Goal: Task Accomplishment & Management: Complete application form

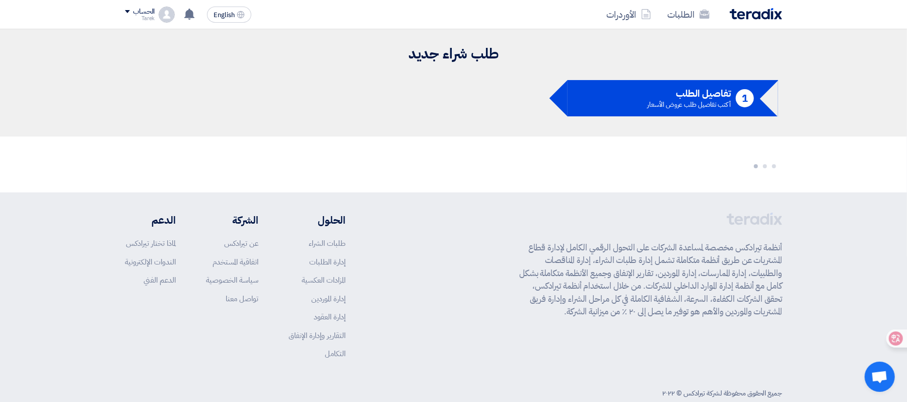
click at [149, 16] on div "Tarek" at bounding box center [140, 19] width 30 height 6
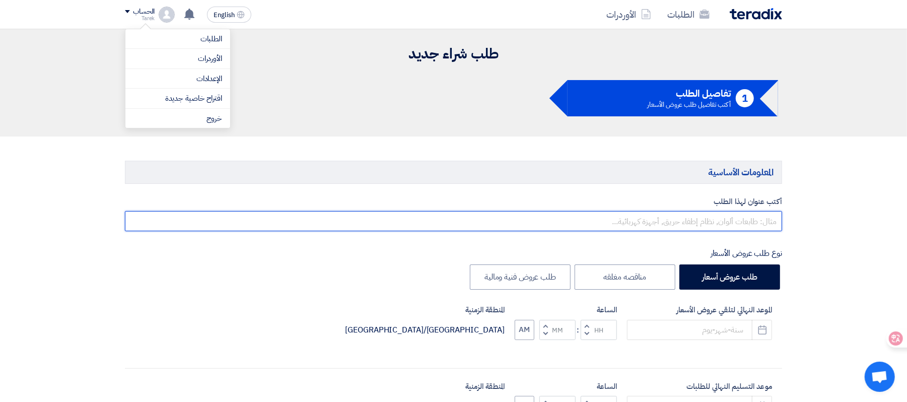
click at [776, 228] on input "text" at bounding box center [453, 221] width 657 height 20
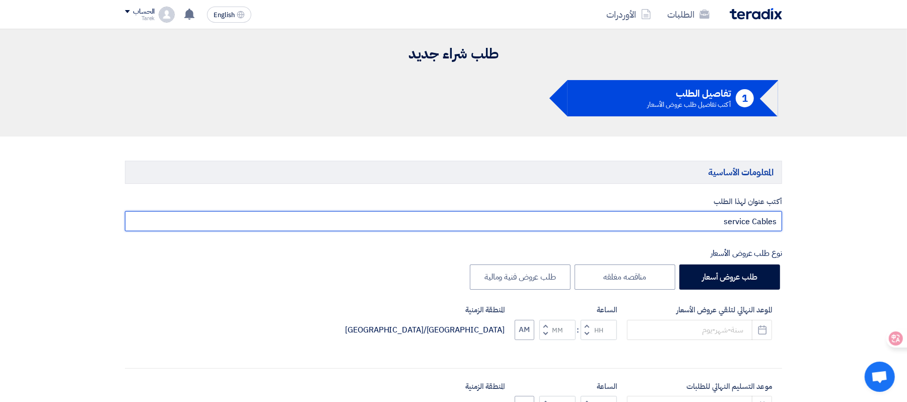
click at [751, 222] on input "service Cables" at bounding box center [453, 221] width 657 height 20
click at [710, 222] on input "service Flat Cables" at bounding box center [453, 221] width 657 height 20
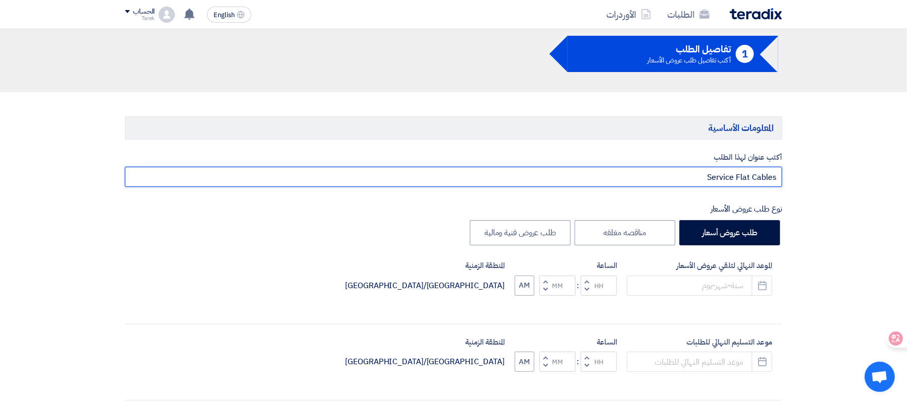
scroll to position [67, 0]
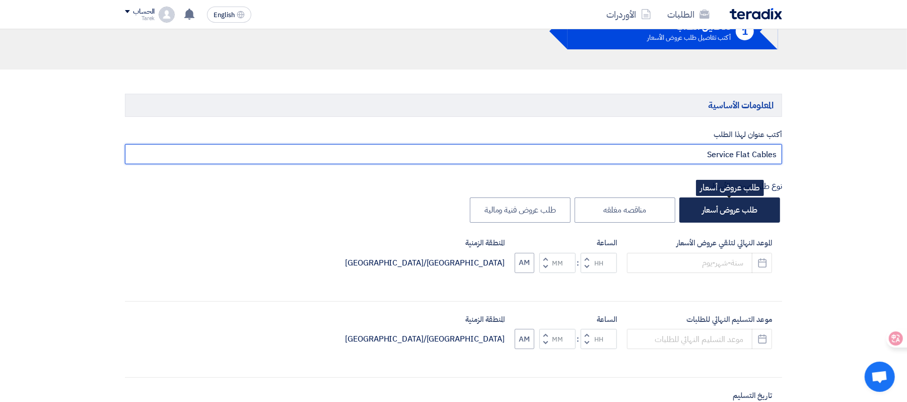
type input "Service Flat Cables"
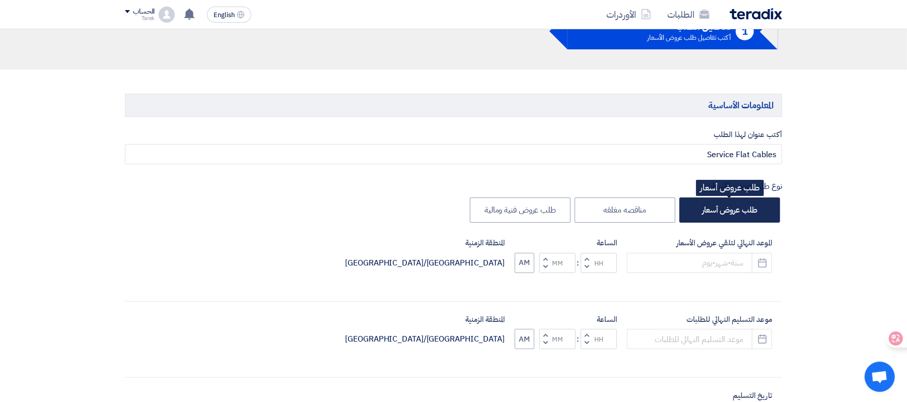
click at [722, 219] on label "طلب عروض أسعار" at bounding box center [730, 209] width 101 height 25
click at [751, 213] on input "طلب عروض أسعار" at bounding box center [754, 209] width 7 height 7
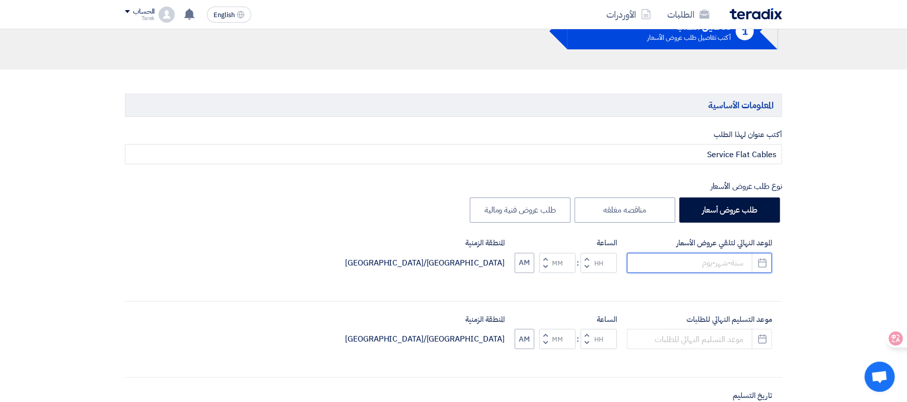
click at [669, 266] on input at bounding box center [699, 263] width 145 height 20
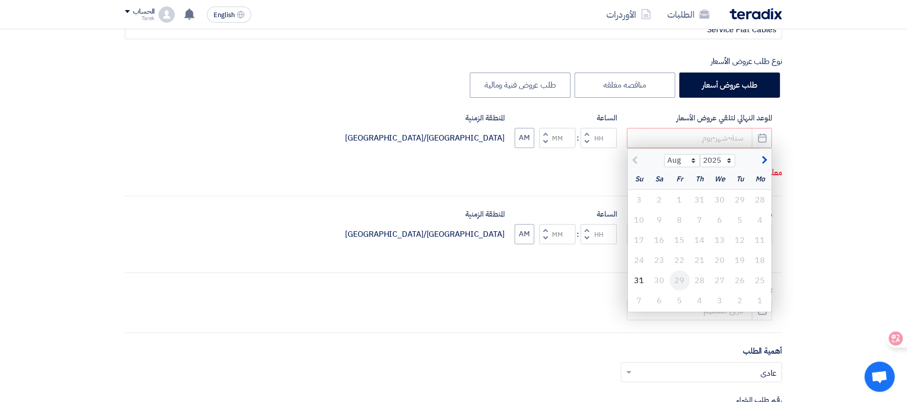
scroll to position [202, 0]
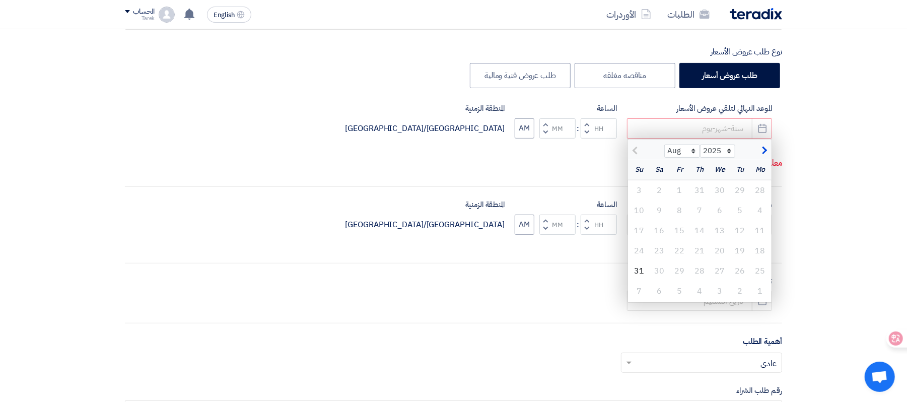
click at [766, 153] on button "button" at bounding box center [763, 150] width 17 height 10
select select "9"
click at [764, 192] on div "1" at bounding box center [761, 190] width 20 height 20
type input "[DATE]"
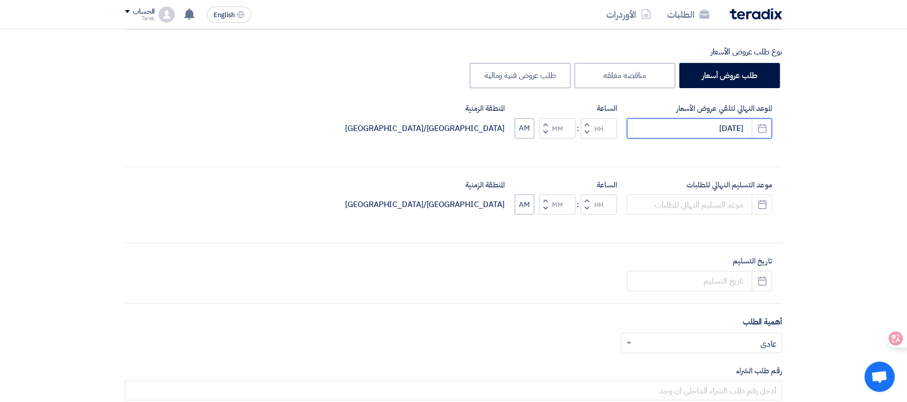
click at [712, 127] on input "[DATE]" at bounding box center [699, 128] width 145 height 20
select select "9"
select select "2025"
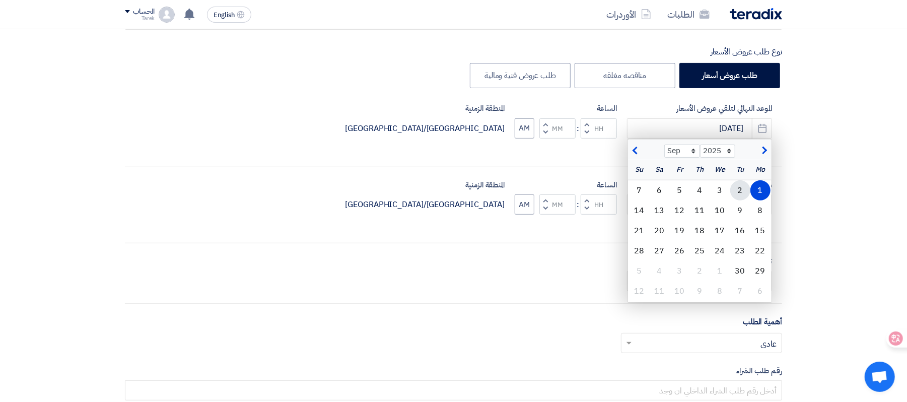
click at [734, 189] on div "2" at bounding box center [741, 190] width 20 height 20
type input "[DATE]"
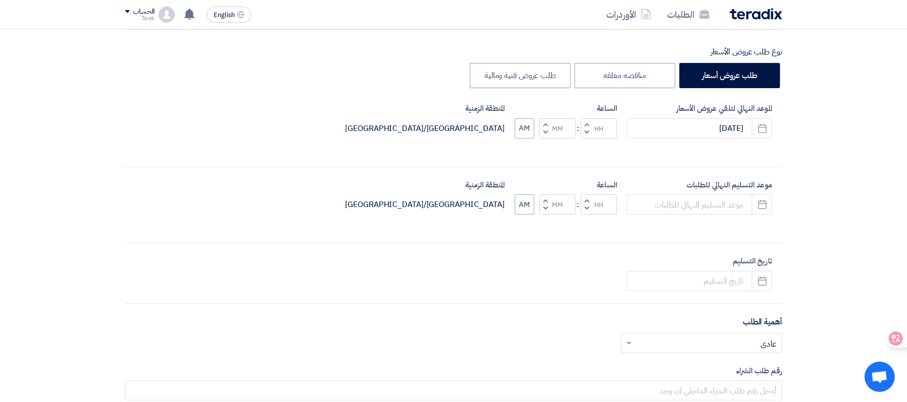
click at [587, 124] on span "button" at bounding box center [587, 124] width 4 height 8
type input "01"
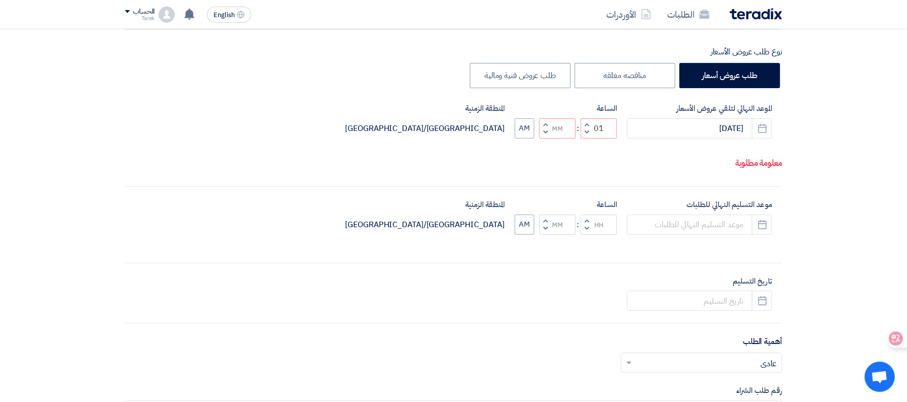
click at [548, 124] on button "Increment minutes" at bounding box center [546, 124] width 12 height 13
type input "01"
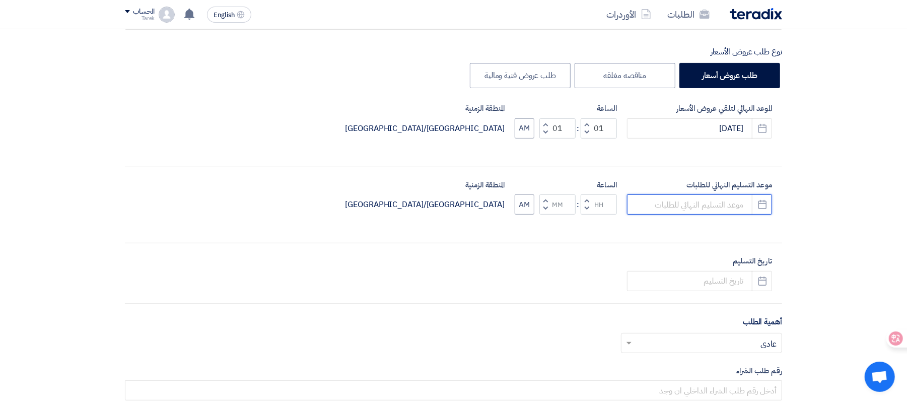
click at [722, 209] on input at bounding box center [699, 204] width 145 height 20
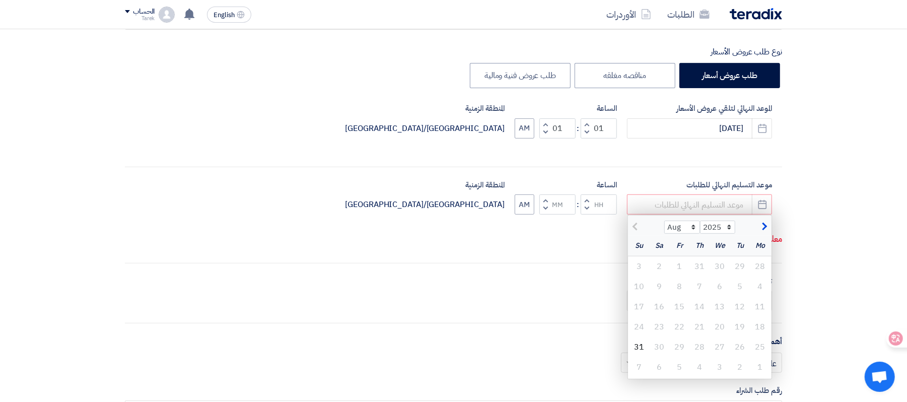
click at [766, 228] on span "button" at bounding box center [764, 226] width 6 height 11
select select "9"
click at [745, 265] on div "2" at bounding box center [741, 266] width 20 height 20
type input "[DATE]"
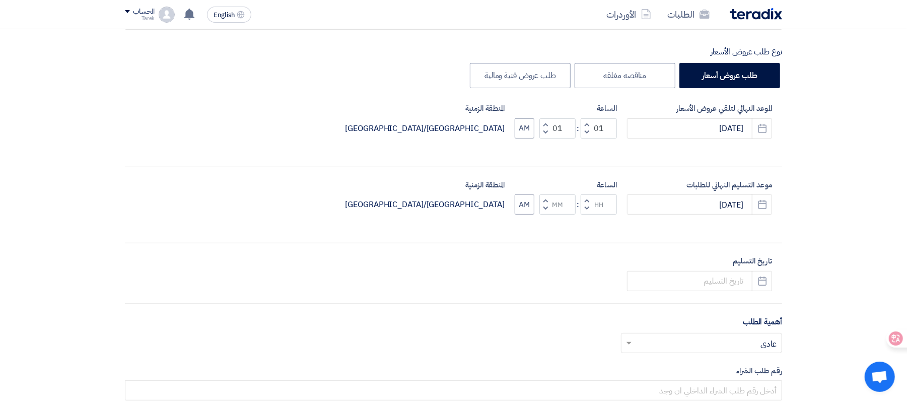
click at [589, 203] on button "Decrement hours" at bounding box center [587, 209] width 12 height 13
click at [585, 206] on span "button" at bounding box center [587, 209] width 4 height 8
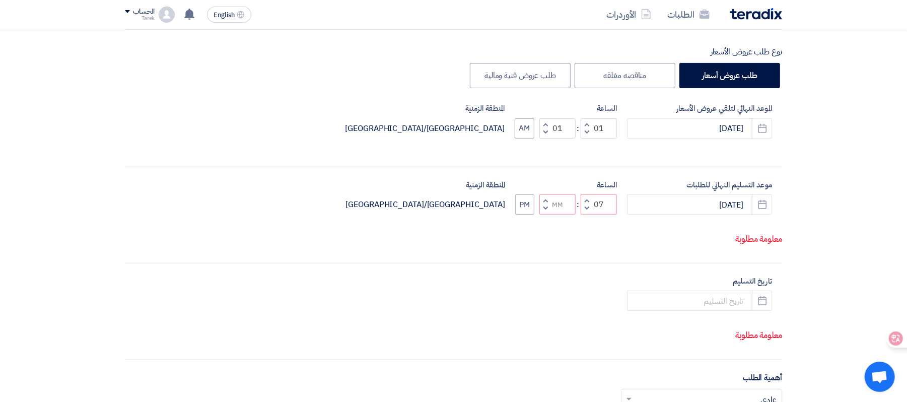
click at [585, 206] on span "button" at bounding box center [587, 209] width 4 height 8
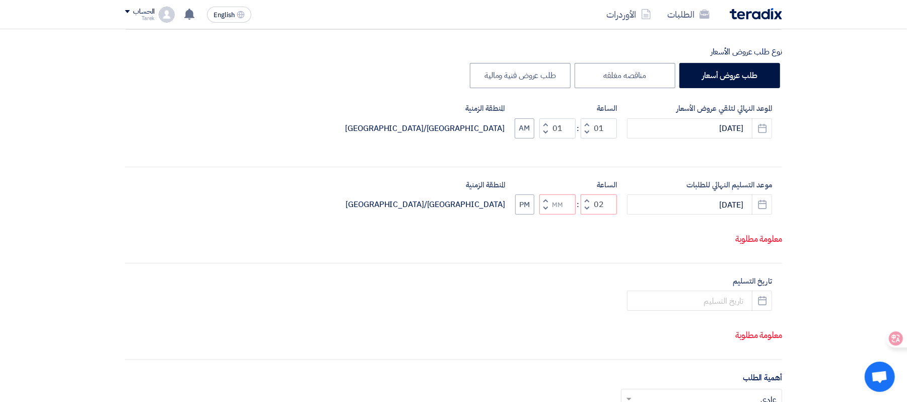
click at [585, 206] on span "button" at bounding box center [587, 209] width 4 height 8
click at [585, 198] on button "Increment hours" at bounding box center [587, 200] width 12 height 13
type input "01"
click at [545, 200] on span "button" at bounding box center [546, 201] width 4 height 8
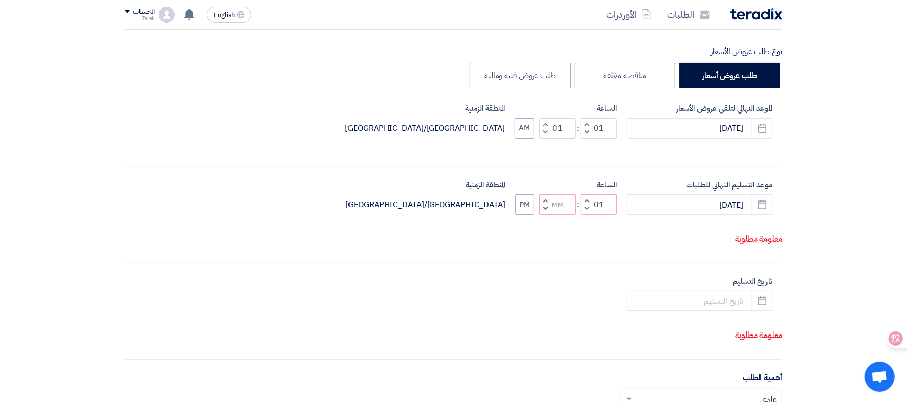
type input "01"
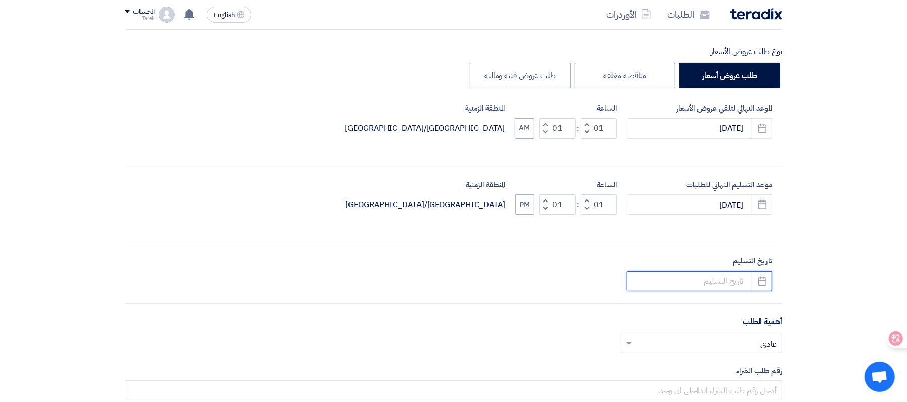
click at [741, 281] on input at bounding box center [699, 281] width 145 height 20
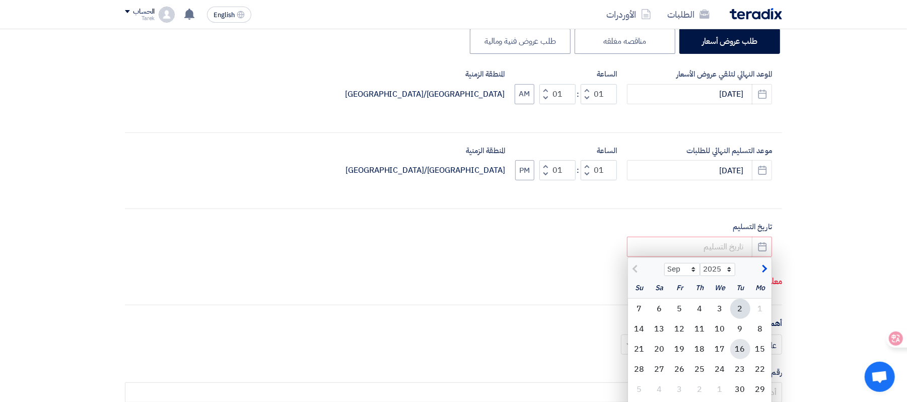
scroll to position [269, 0]
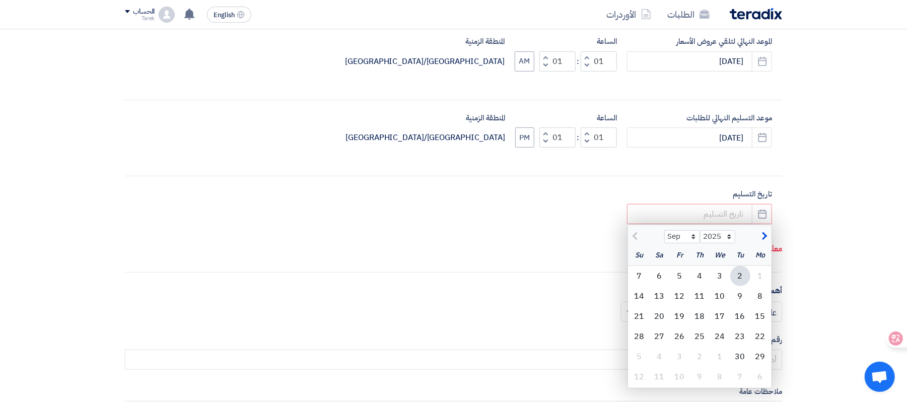
click at [743, 277] on div "2" at bounding box center [741, 276] width 20 height 20
type input "[DATE]"
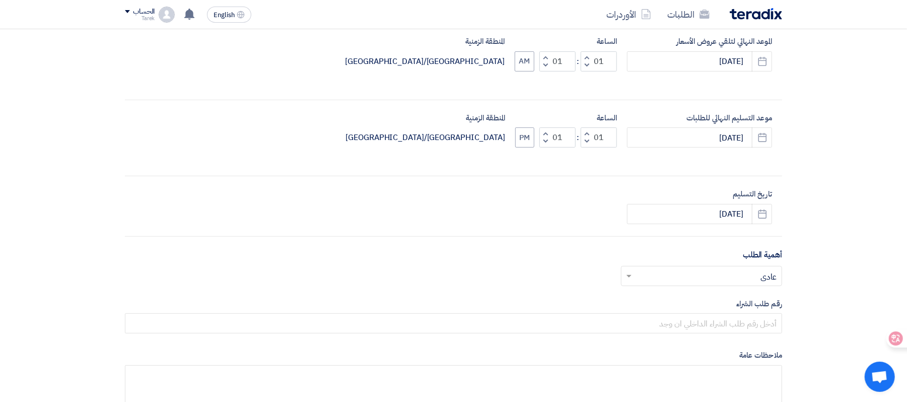
click at [766, 271] on input "text" at bounding box center [707, 277] width 141 height 17
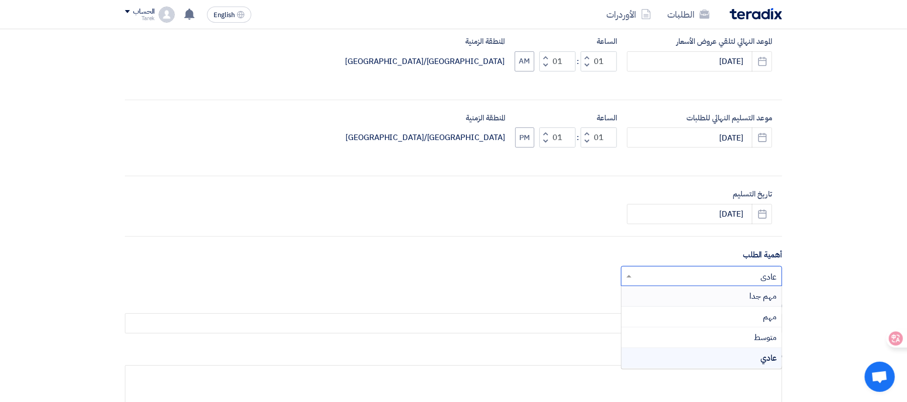
click at [772, 294] on span "مهم جدا" at bounding box center [763, 296] width 27 height 12
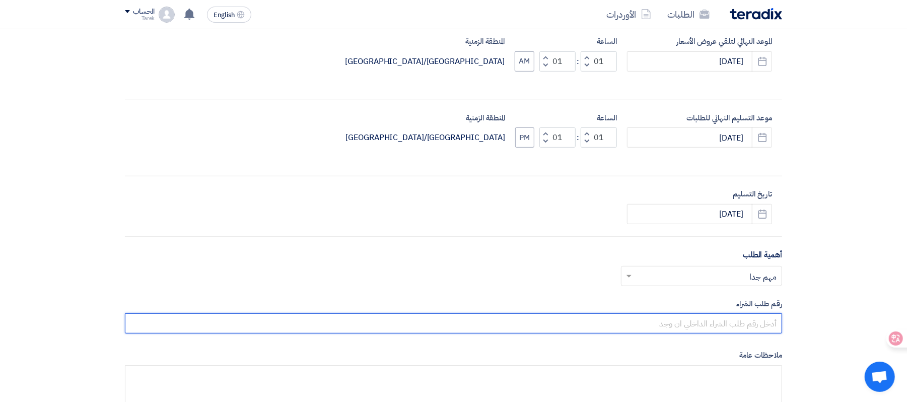
click at [764, 319] on input "text" at bounding box center [453, 323] width 657 height 20
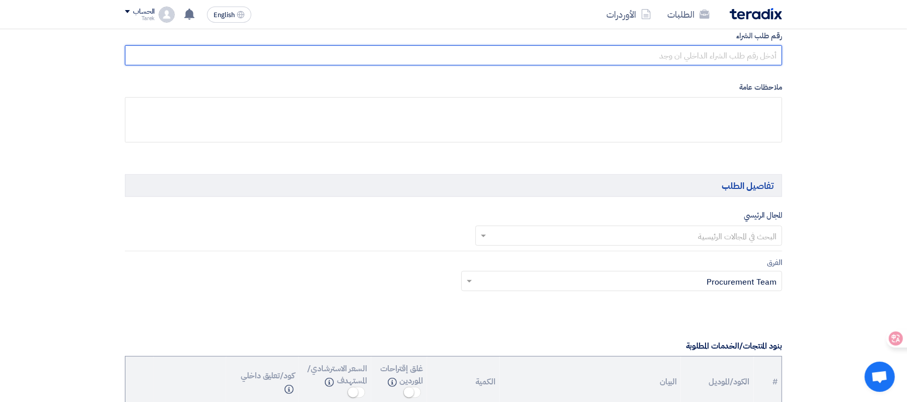
scroll to position [537, 0]
click at [770, 53] on input "text" at bounding box center [453, 55] width 657 height 20
paste input "10007833"
type input "10007833"
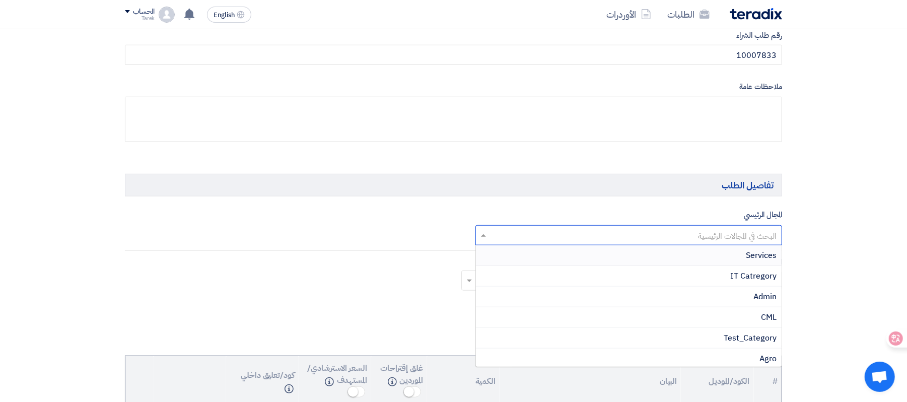
click at [757, 232] on input "text" at bounding box center [634, 236] width 287 height 17
click at [746, 260] on span "Services" at bounding box center [761, 255] width 31 height 12
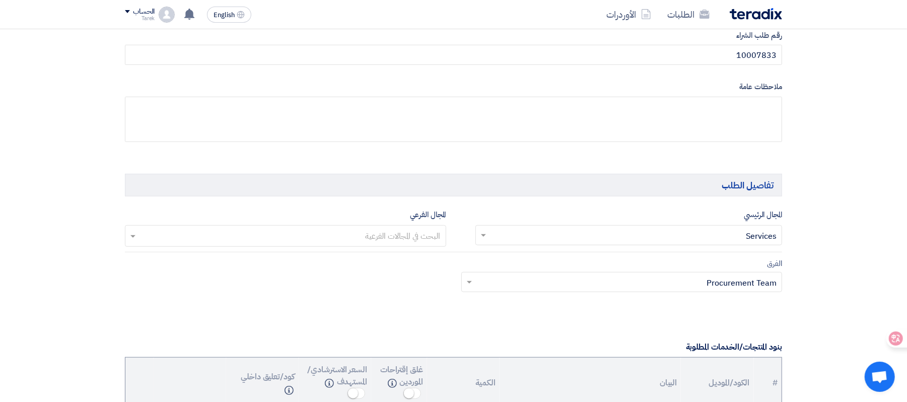
click at [656, 289] on input "text" at bounding box center [627, 283] width 301 height 17
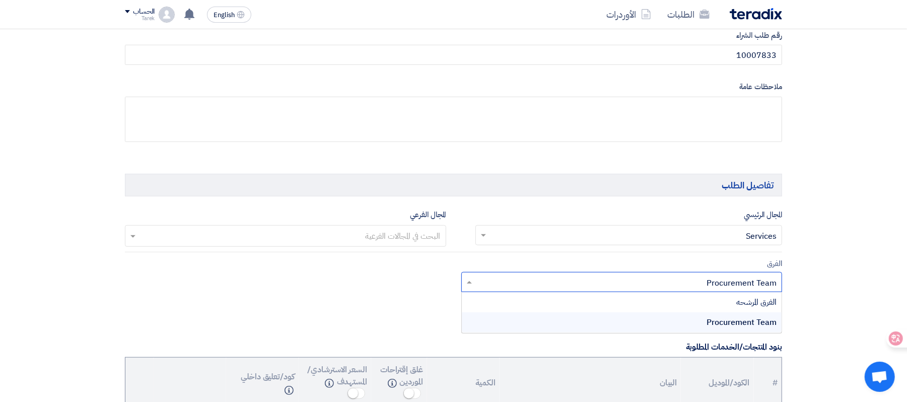
click at [656, 289] on input "text" at bounding box center [627, 283] width 301 height 17
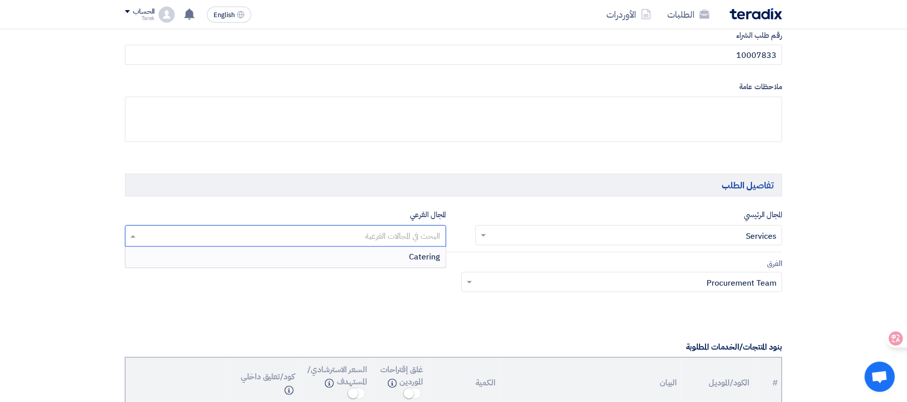
click at [365, 233] on input "text" at bounding box center [284, 237] width 311 height 17
click at [402, 254] on div "Catering" at bounding box center [285, 257] width 320 height 20
click at [434, 238] on span "×" at bounding box center [433, 236] width 10 height 11
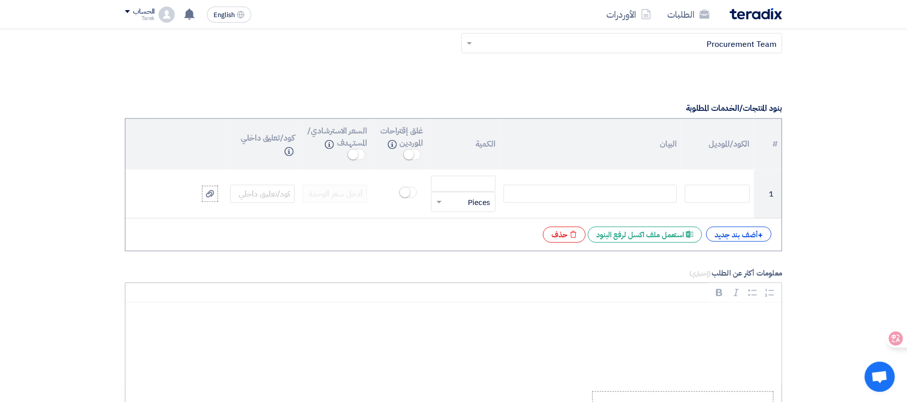
scroll to position [806, 0]
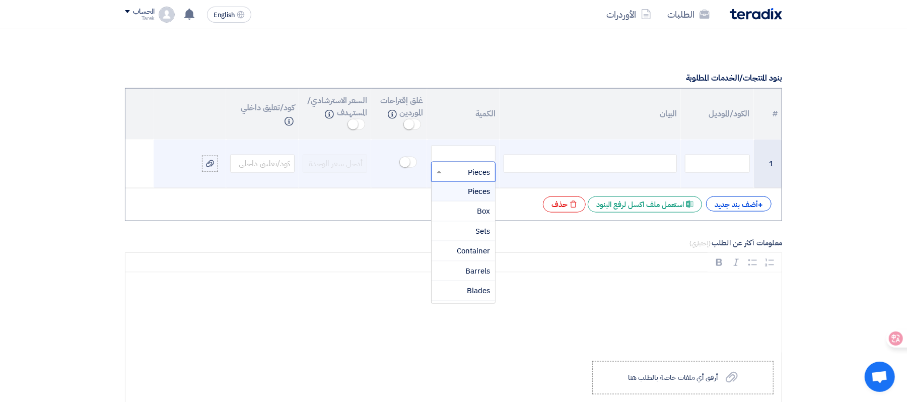
click at [449, 178] on input "text" at bounding box center [470, 172] width 42 height 16
click at [474, 233] on span "Pack" at bounding box center [482, 227] width 17 height 11
click at [444, 176] on div at bounding box center [463, 172] width 63 height 16
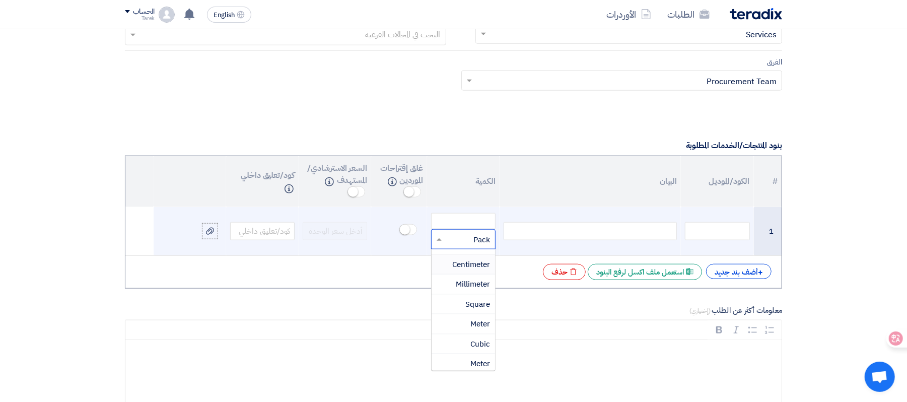
scroll to position [336, 0]
click at [565, 215] on td at bounding box center [590, 231] width 181 height 49
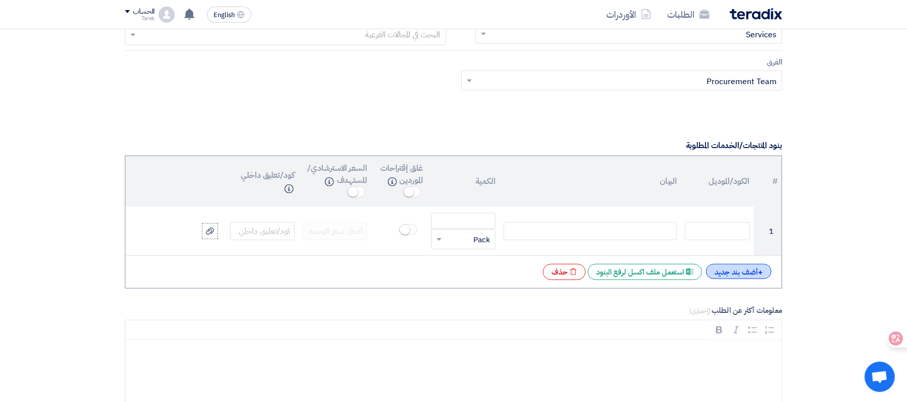
click at [756, 279] on div "+ أضف بند جديد" at bounding box center [738, 271] width 65 height 15
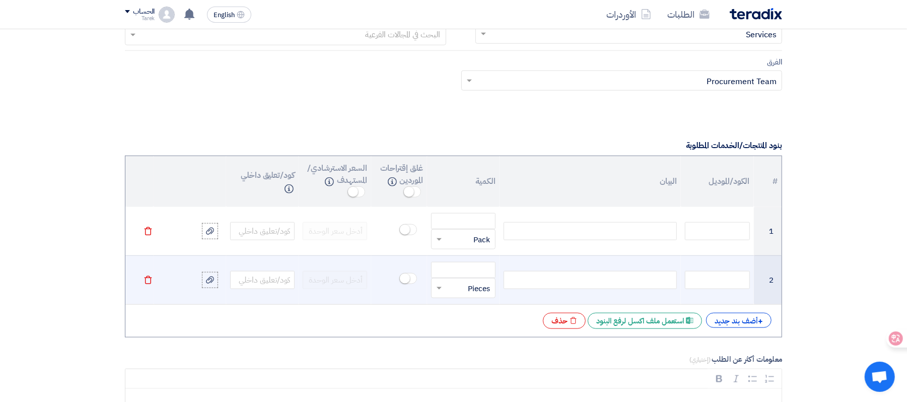
click at [478, 294] on input "text" at bounding box center [470, 288] width 42 height 16
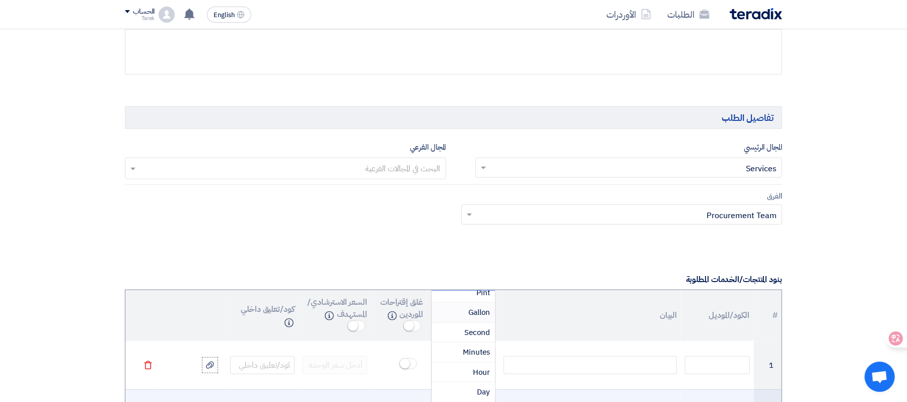
scroll to position [661, 0]
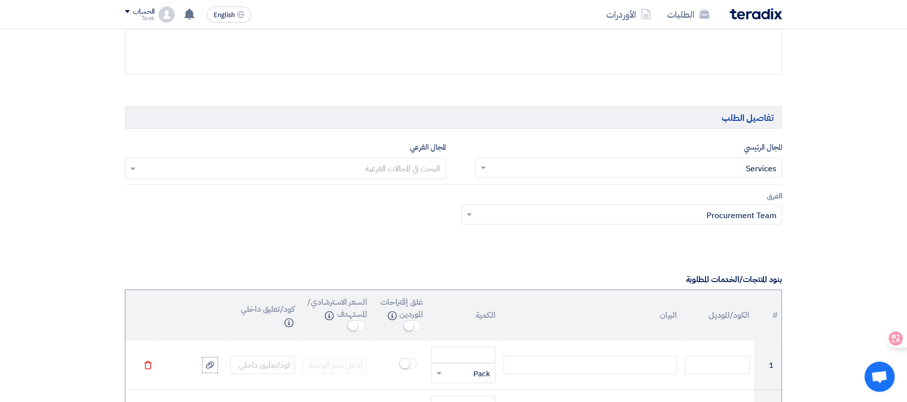
click at [547, 318] on th "البيان" at bounding box center [590, 315] width 181 height 51
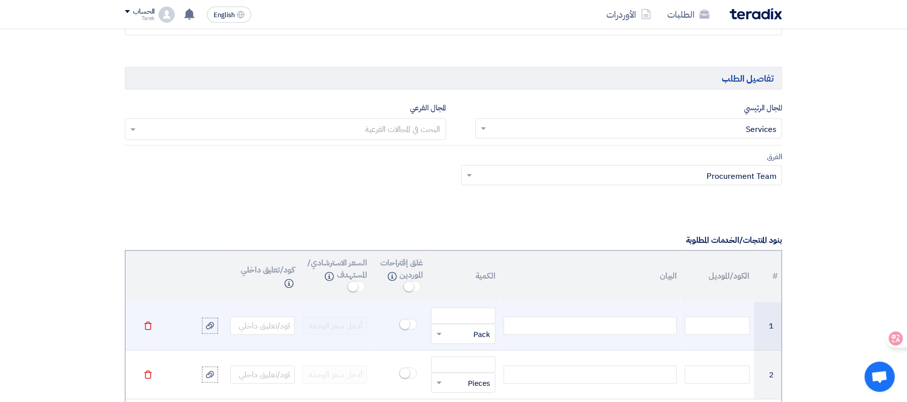
scroll to position [739, 0]
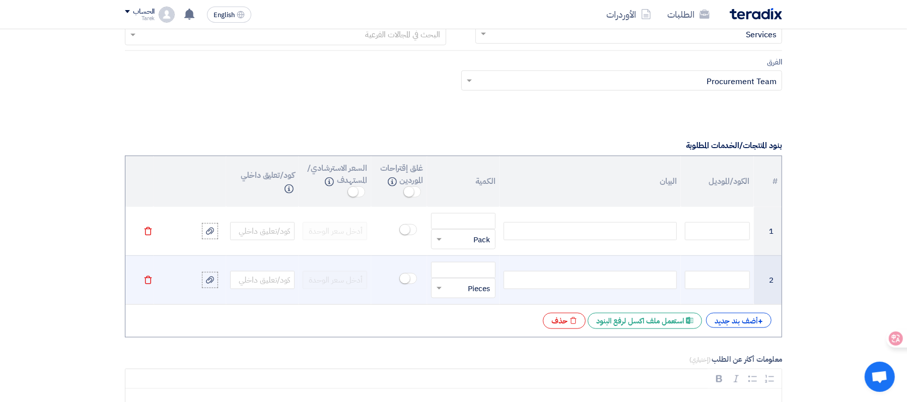
click at [474, 291] on input "text" at bounding box center [470, 288] width 42 height 16
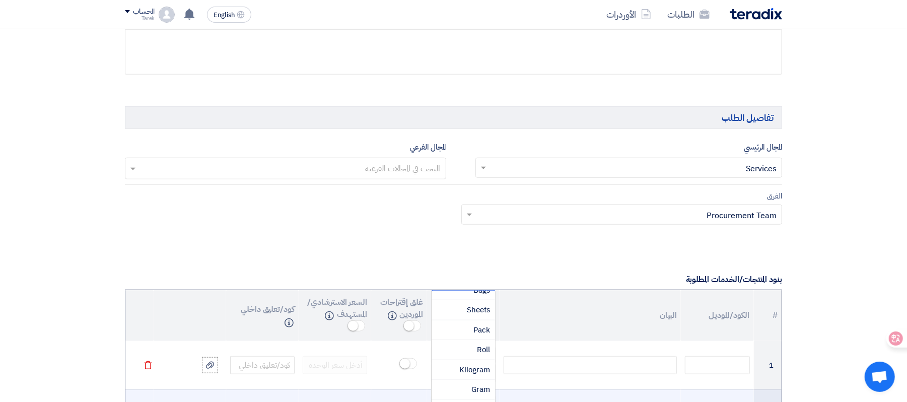
scroll to position [134, 0]
click at [483, 328] on span "Pack" at bounding box center [482, 325] width 17 height 11
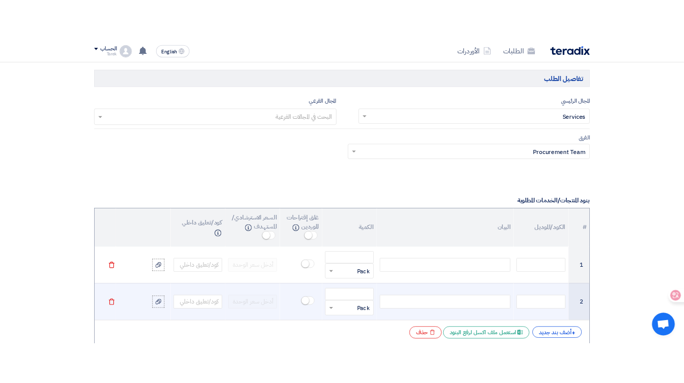
scroll to position [739, 0]
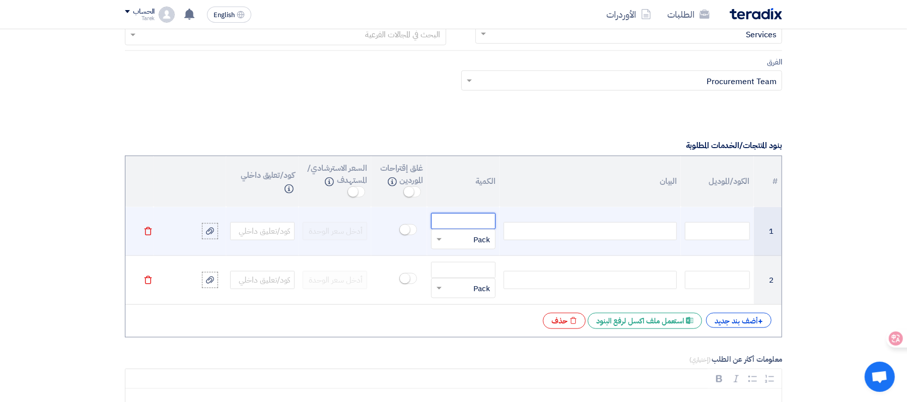
click at [470, 228] on input "number" at bounding box center [463, 221] width 64 height 16
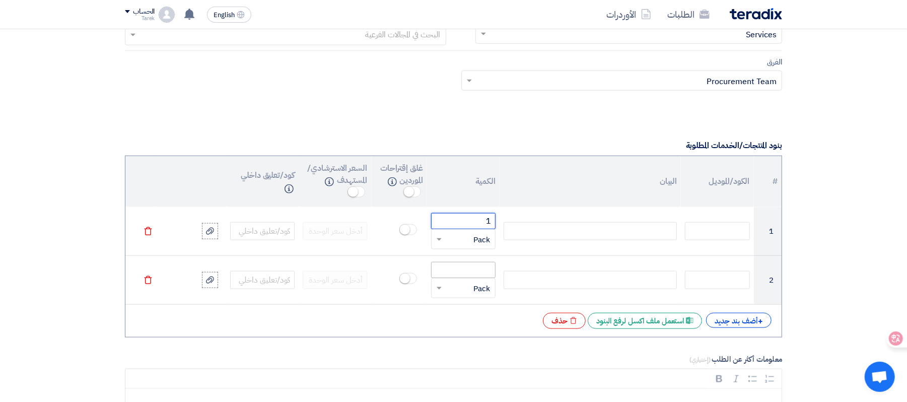
type input "1"
click at [470, 271] on input "number" at bounding box center [463, 270] width 64 height 16
type input "1"
click at [277, 275] on input "text" at bounding box center [262, 280] width 64 height 18
click at [279, 289] on input "text" at bounding box center [262, 280] width 64 height 18
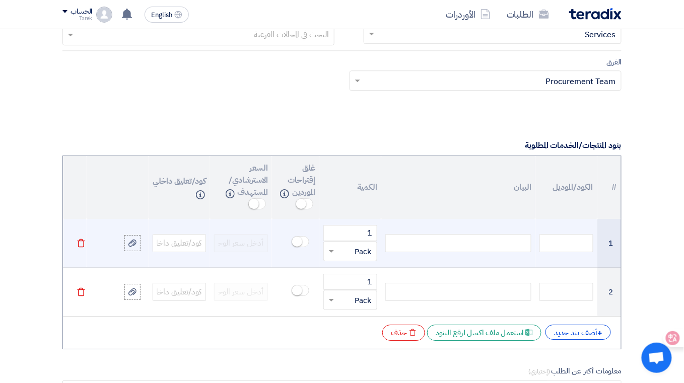
click at [447, 252] on div at bounding box center [458, 243] width 146 height 18
paste div
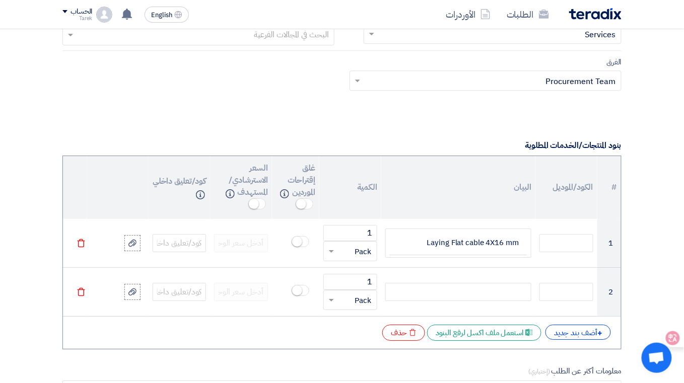
scroll to position [734, 0]
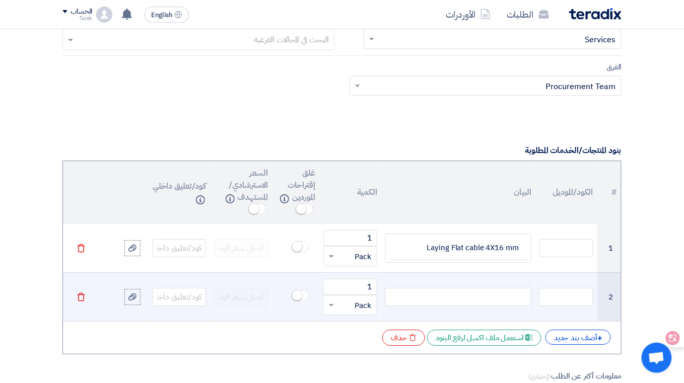
click at [454, 300] on div at bounding box center [458, 297] width 146 height 18
paste div
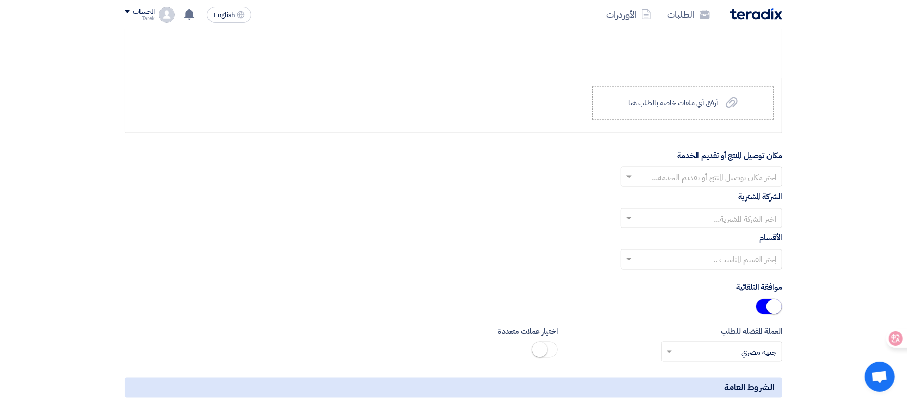
scroll to position [1131, 0]
click at [726, 174] on input "text" at bounding box center [707, 176] width 141 height 17
click at [714, 200] on span "Alsharkeya Sugar Manufacturing - Site" at bounding box center [707, 195] width 140 height 12
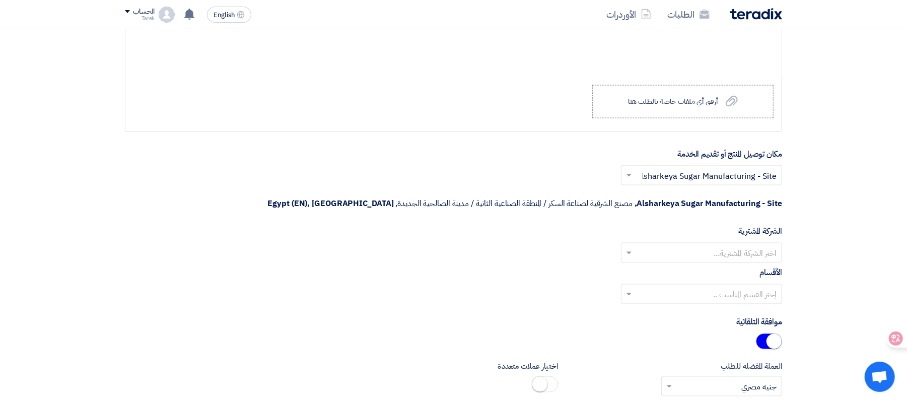
click at [705, 245] on input "text" at bounding box center [707, 253] width 141 height 17
click at [687, 267] on span "Alsharkeya Sugar Manufacturing" at bounding box center [717, 273] width 119 height 12
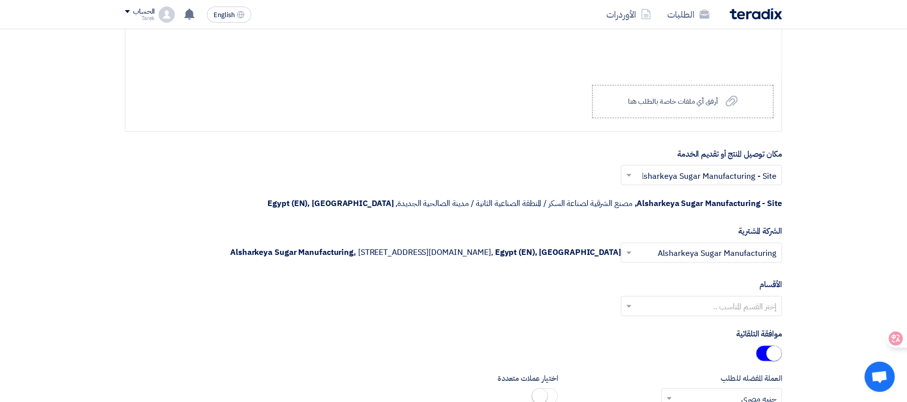
click at [672, 312] on input "text" at bounding box center [707, 307] width 141 height 17
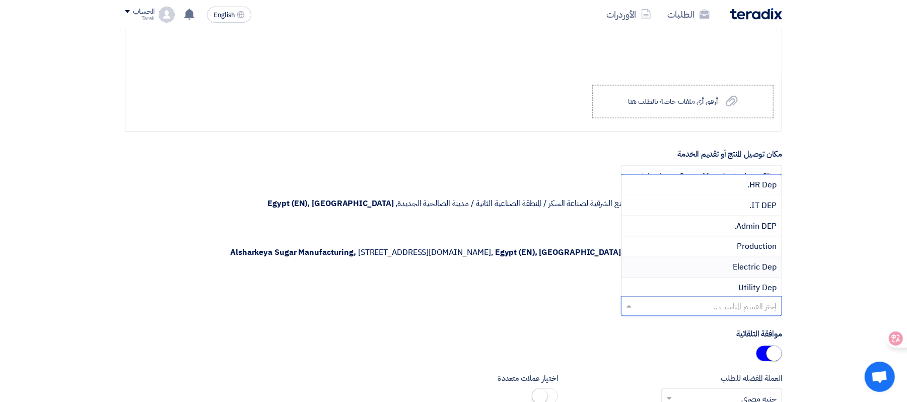
click at [726, 271] on div "Electric Dep" at bounding box center [702, 267] width 160 height 21
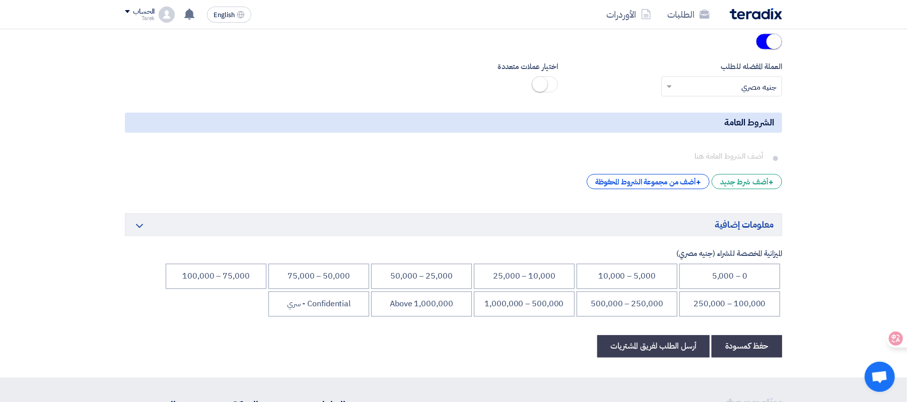
scroll to position [1467, 0]
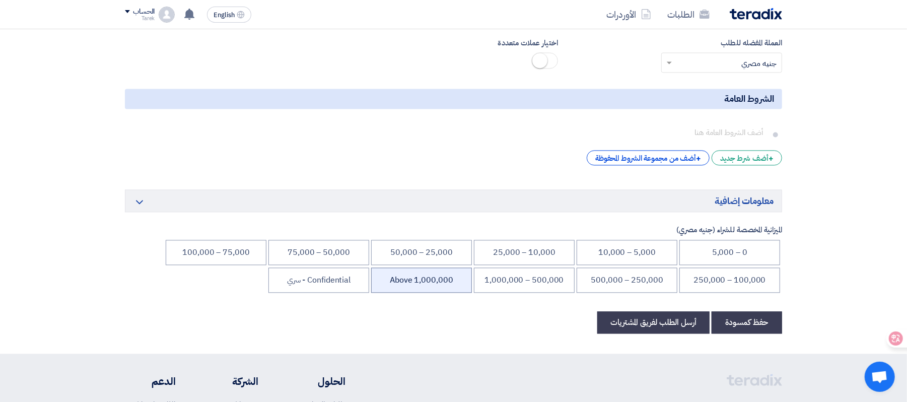
drag, startPoint x: 348, startPoint y: 289, endPoint x: 383, endPoint y: 289, distance: 35.3
click at [349, 289] on li "Confidential - سري" at bounding box center [319, 280] width 101 height 25
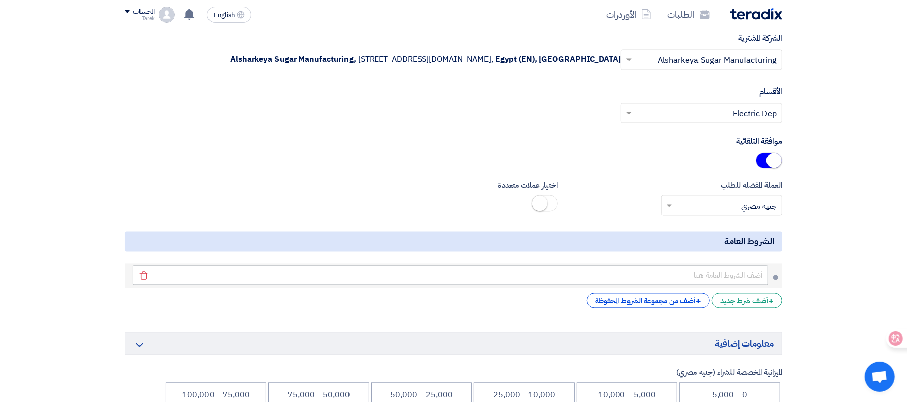
scroll to position [1333, 0]
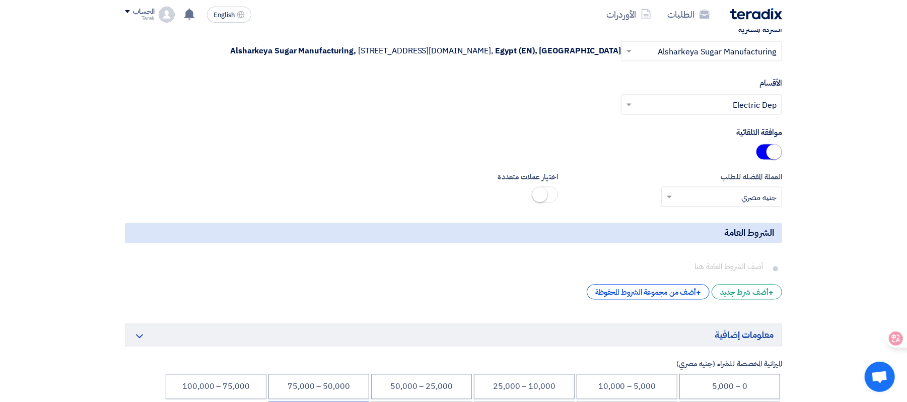
click at [504, 183] on label "اختيار عملات متعددة" at bounding box center [453, 178] width 209 height 12
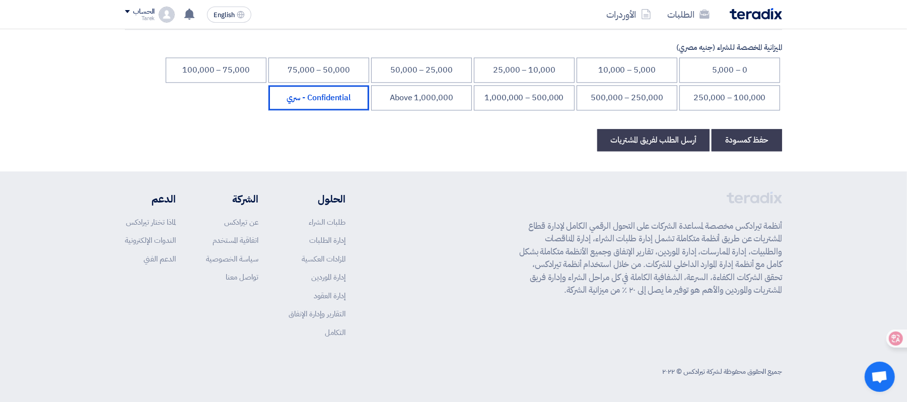
scroll to position [1657, 0]
click at [648, 142] on button "أرسل الطلب لفريق المشتريات" at bounding box center [654, 140] width 112 height 22
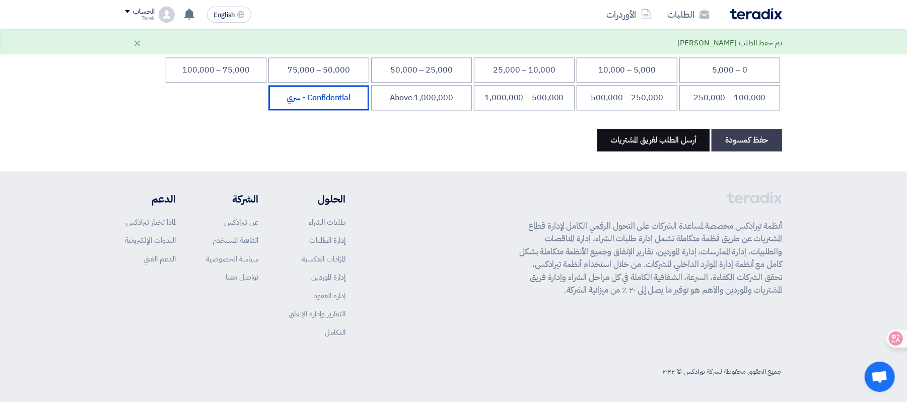
click at [643, 142] on button "أرسل الطلب لفريق المشتريات" at bounding box center [654, 140] width 112 height 22
